Goal: Register for event/course

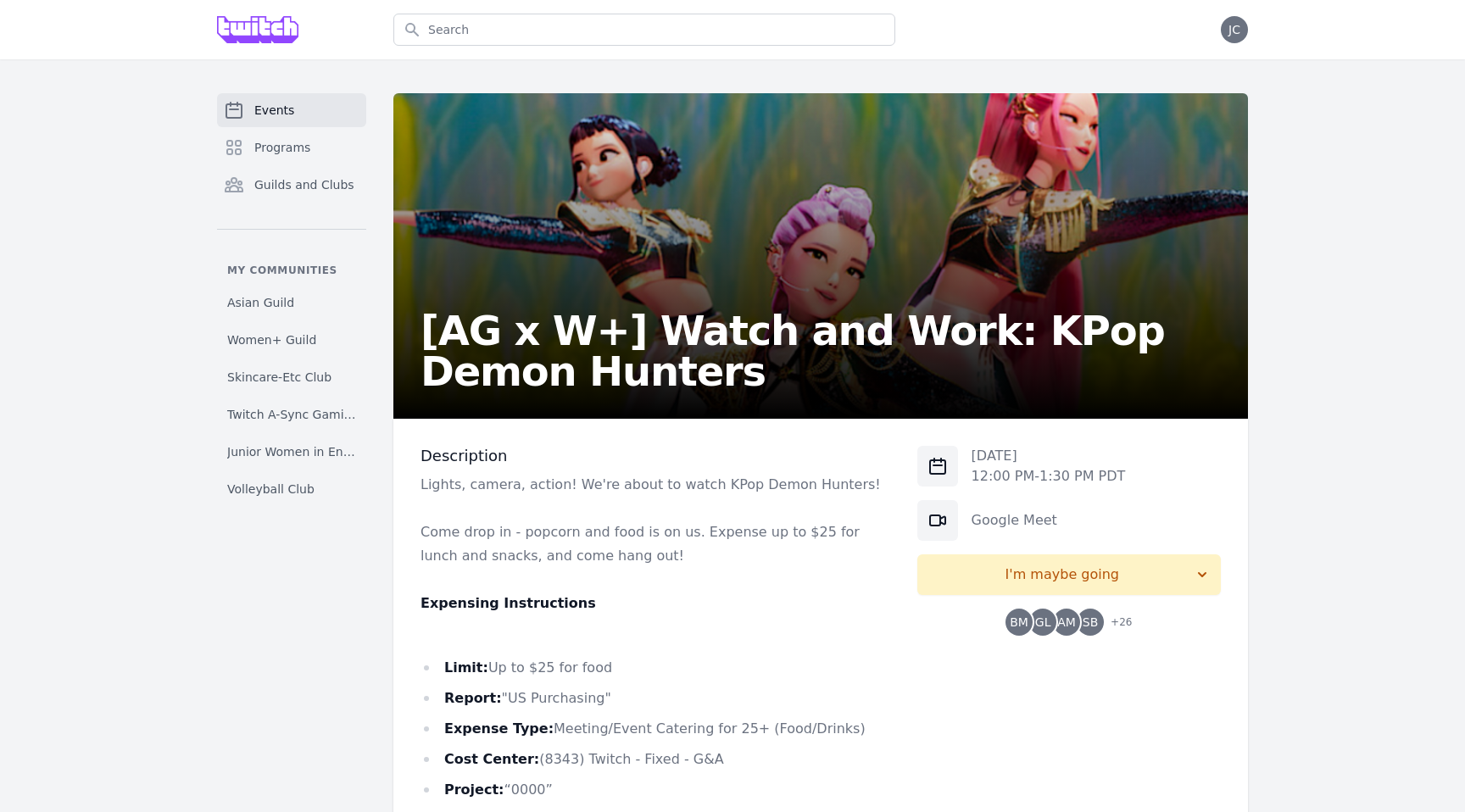
scroll to position [122, 0]
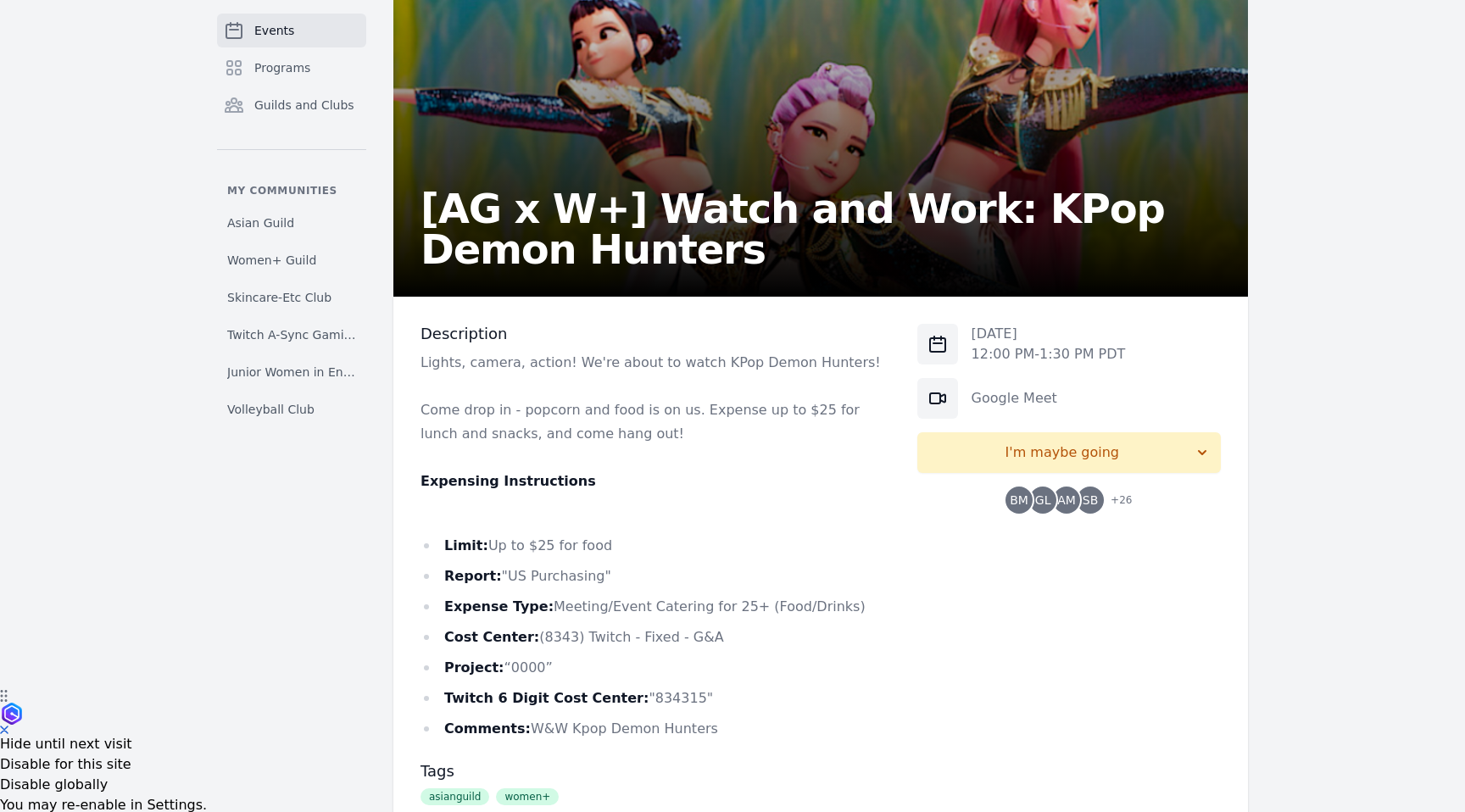
click at [1056, 501] on span "GL" at bounding box center [1042, 499] width 27 height 27
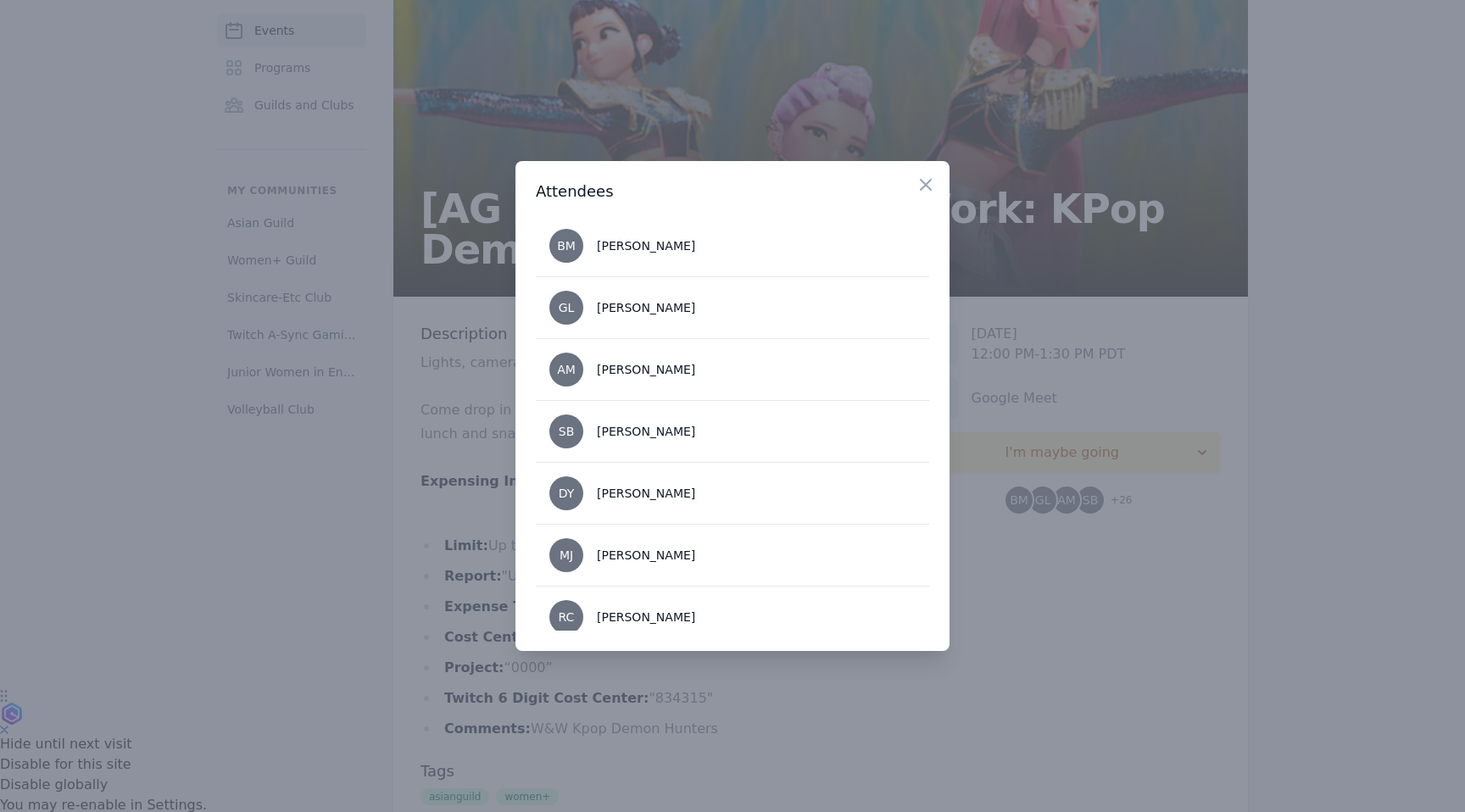
scroll to position [1246, 0]
